Goal: Information Seeking & Learning: Understand process/instructions

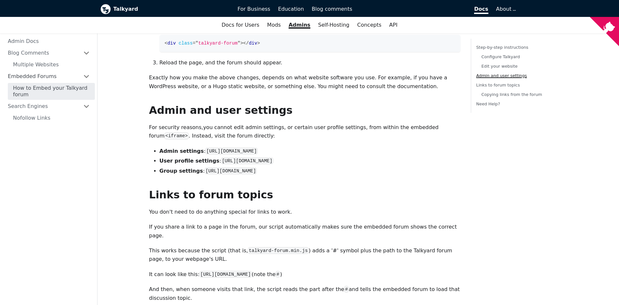
scroll to position [638, 0]
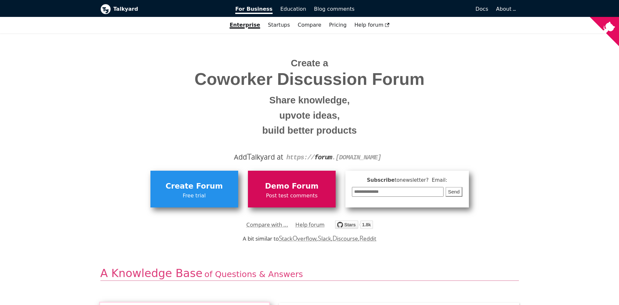
click at [307, 186] on span "Demo Forum" at bounding box center [291, 186] width 81 height 12
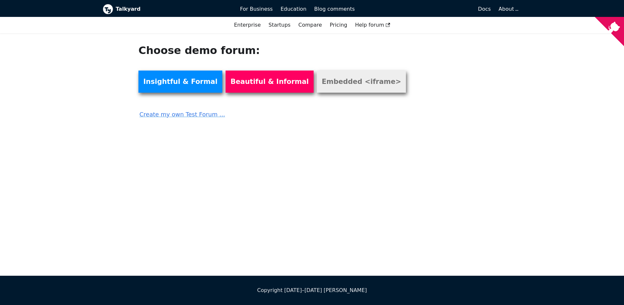
click at [333, 77] on link "Embedded <iframe>" at bounding box center [361, 81] width 89 height 22
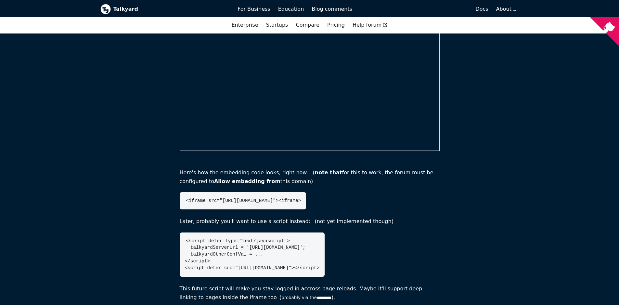
scroll to position [240, 0]
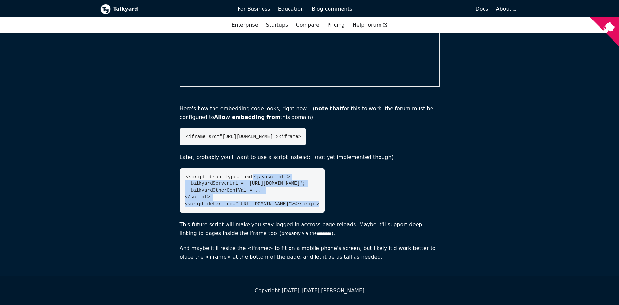
drag, startPoint x: 253, startPoint y: 174, endPoint x: 303, endPoint y: 204, distance: 58.0
click at [303, 204] on pre "<script defer type="text/javascript"> talkyardServerUrl = '[URL][DOMAIN_NAME]';…" at bounding box center [252, 190] width 145 height 44
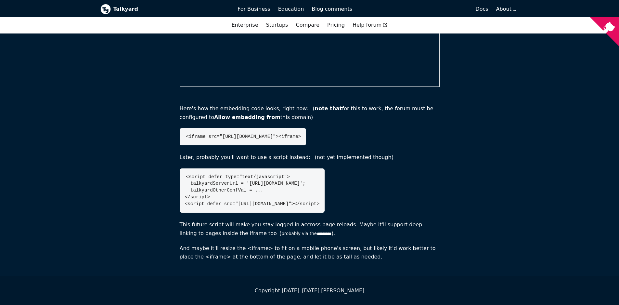
click at [312, 205] on code "<script defer type="text/javascript"> talkyardServerUrl = '[URL][DOMAIN_NAME]';…" at bounding box center [252, 190] width 135 height 32
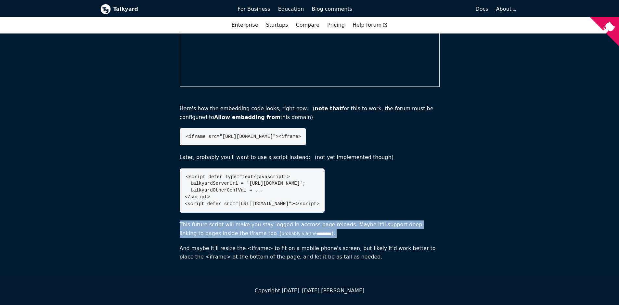
drag, startPoint x: 317, startPoint y: 243, endPoint x: 287, endPoint y: 204, distance: 48.9
click at [293, 215] on section "Here's how the embedding code looks, right now:   ( note that for this to work,…" at bounding box center [310, 174] width 260 height 174
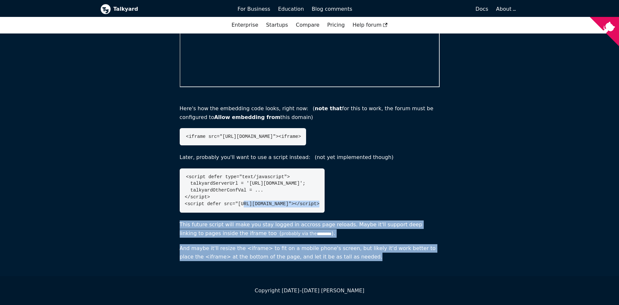
drag, startPoint x: 257, startPoint y: 238, endPoint x: 217, endPoint y: 187, distance: 64.8
click at [221, 198] on main "Embedded Forum Demo Here's a Talkyard demo forum, in an <iframe> . Work in prog…" at bounding box center [309, 34] width 619 height 483
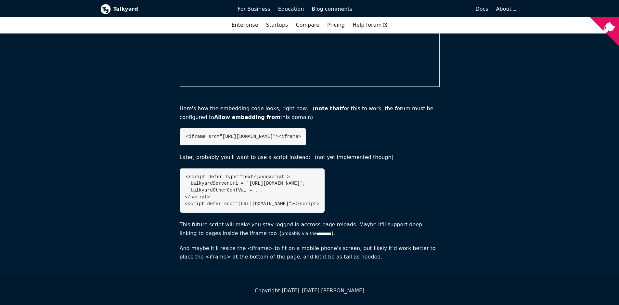
click at [217, 187] on pre "<script defer type="text/javascript"> talkyardServerUrl = '[URL][DOMAIN_NAME]';…" at bounding box center [252, 190] width 145 height 44
drag, startPoint x: 285, startPoint y: 251, endPoint x: 293, endPoint y: 263, distance: 15.1
click at [293, 263] on main "Embedded Forum Demo Here's a Talkyard demo forum, in an <iframe> . Work in prog…" at bounding box center [309, 34] width 619 height 483
click at [367, 266] on main "Embedded Forum Demo Here's a Talkyard demo forum, in an <iframe> . Work in prog…" at bounding box center [309, 34] width 619 height 483
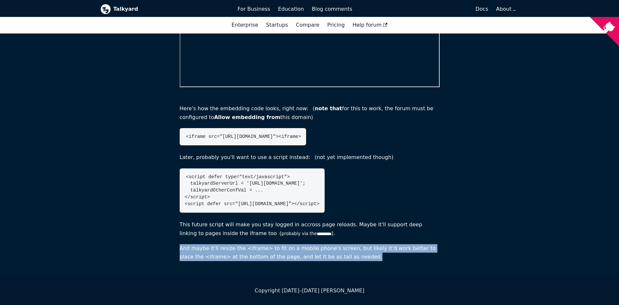
drag, startPoint x: 370, startPoint y: 266, endPoint x: 379, endPoint y: 231, distance: 36.0
click at [379, 231] on main "Embedded Forum Demo Here's a Talkyard demo forum, in an <iframe> . Work in prog…" at bounding box center [309, 34] width 619 height 483
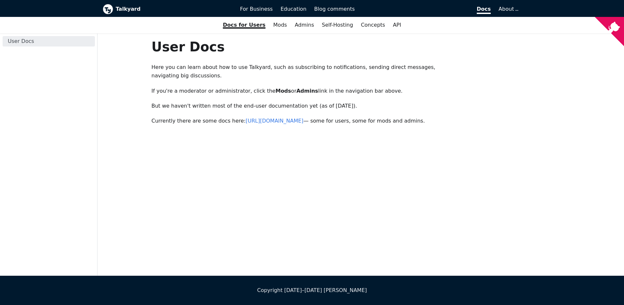
click at [299, 31] on nav "Talkyard Docs For Business Education Blog comments Blog About For Business Educ…" at bounding box center [312, 16] width 624 height 33
click at [299, 26] on link "Admins" at bounding box center [304, 24] width 27 height 11
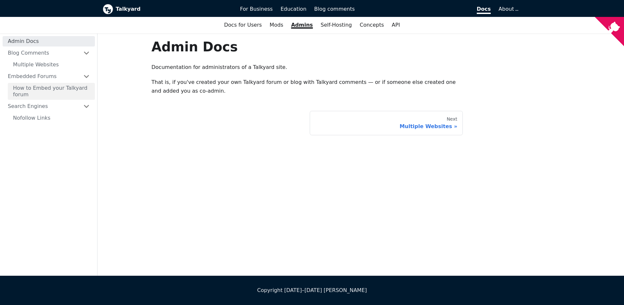
click at [39, 88] on link "How to Embed your Talkyard forum" at bounding box center [51, 91] width 87 height 17
